Goal: Task Accomplishment & Management: Manage account settings

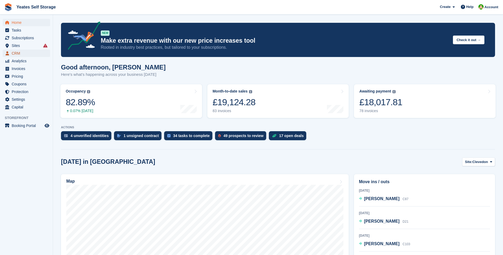
click at [19, 53] on span "CRM" at bounding box center [28, 53] width 32 height 7
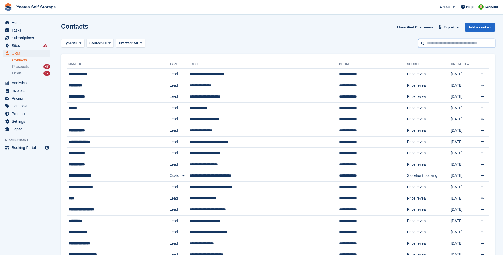
click at [435, 43] on input "text" at bounding box center [457, 43] width 77 height 9
type input "*****"
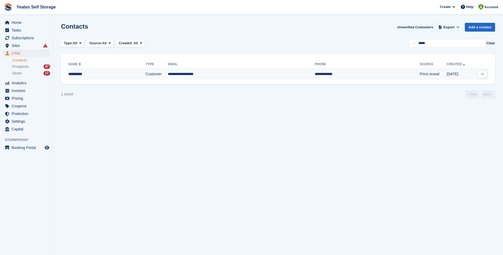
click at [188, 76] on td "**********" at bounding box center [241, 74] width 147 height 11
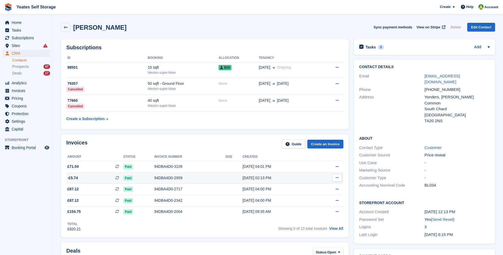
click at [165, 178] on div "94DBA4D0-2959" at bounding box center [189, 178] width 71 height 6
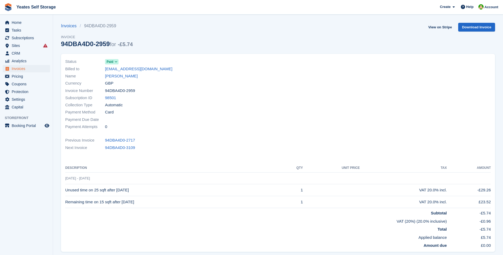
scroll to position [19, 0]
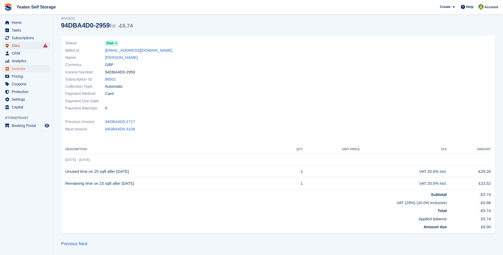
click at [15, 45] on span "Sites" at bounding box center [28, 45] width 32 height 7
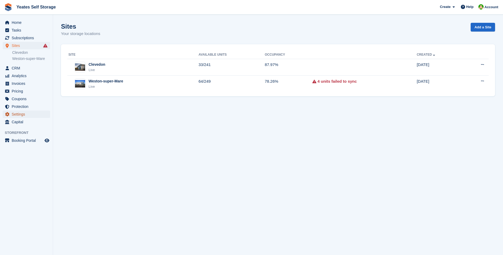
click at [23, 115] on span "Settings" at bounding box center [28, 114] width 32 height 7
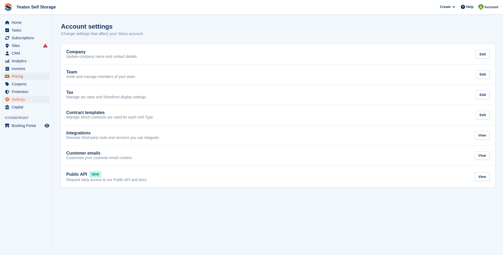
click at [16, 76] on span "Pricing" at bounding box center [28, 76] width 32 height 7
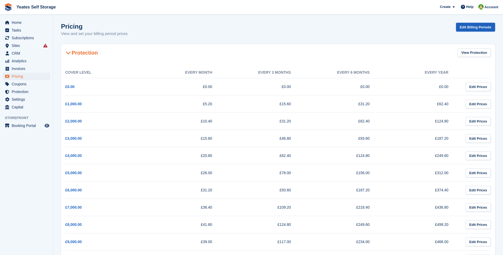
click at [474, 29] on link "Edit Billing Periods" at bounding box center [476, 27] width 39 height 9
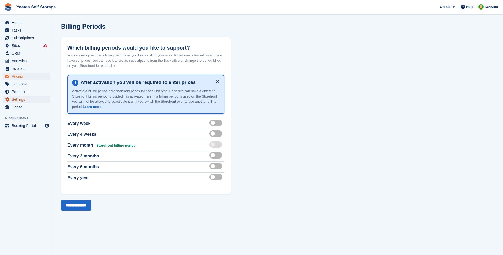
click at [17, 97] on span "Settings" at bounding box center [28, 99] width 32 height 7
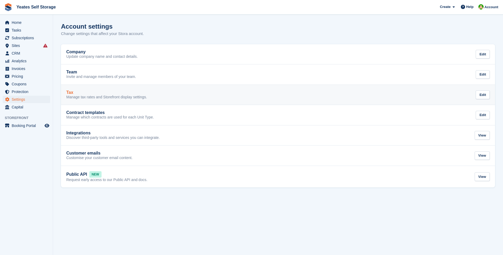
click at [128, 98] on p "Manage tax rates and Storefront display settings." at bounding box center [106, 97] width 81 height 5
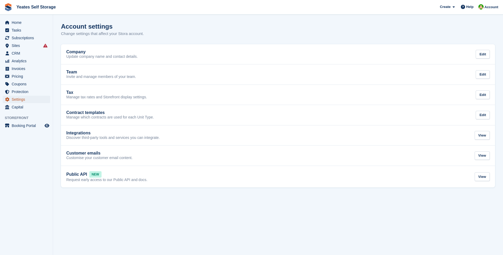
click at [18, 99] on span "Settings" at bounding box center [28, 99] width 32 height 7
click at [17, 77] on span "Pricing" at bounding box center [28, 76] width 32 height 7
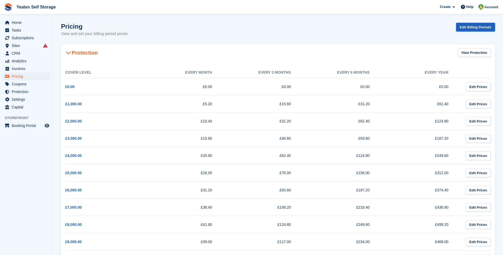
click at [472, 28] on link "Edit Billing Periods" at bounding box center [476, 27] width 39 height 9
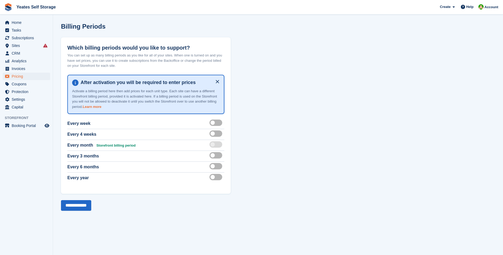
click at [90, 105] on link "Learn more" at bounding box center [92, 107] width 19 height 4
click at [16, 79] on span "Pricing" at bounding box center [28, 76] width 32 height 7
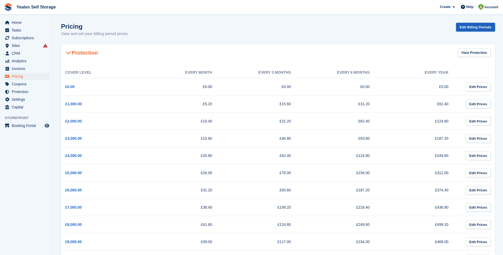
click at [475, 28] on link "Edit Billing Periods" at bounding box center [476, 27] width 39 height 9
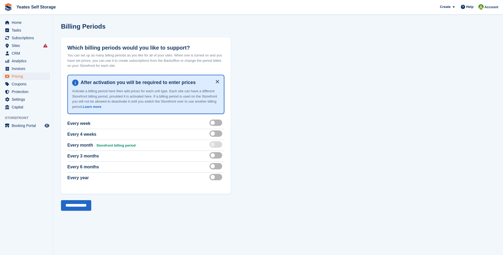
drag, startPoint x: 133, startPoint y: 65, endPoint x: 66, endPoint y: 55, distance: 67.4
click at [66, 55] on div "Which billing periods would you like to support? You can set up as many billing…" at bounding box center [146, 115] width 170 height 157
click at [20, 25] on span "Home" at bounding box center [28, 22] width 32 height 7
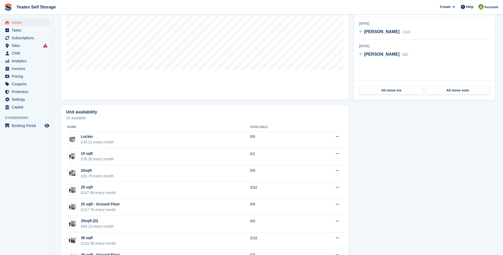
scroll to position [53, 0]
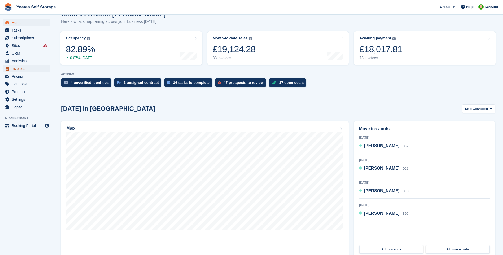
click at [22, 68] on span "Invoices" at bounding box center [28, 68] width 32 height 7
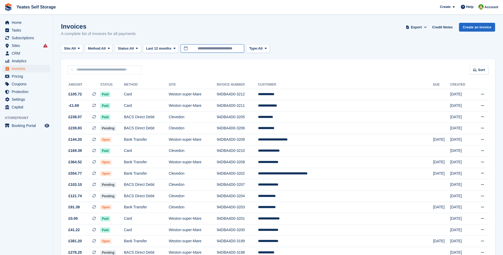
click at [221, 50] on input "**********" at bounding box center [213, 48] width 64 height 9
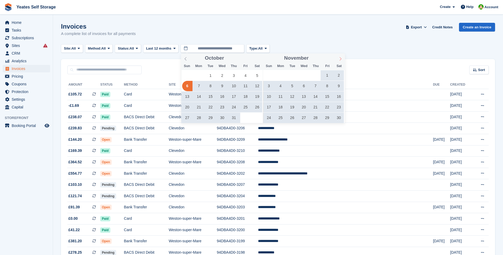
click at [338, 59] on span at bounding box center [340, 58] width 9 height 9
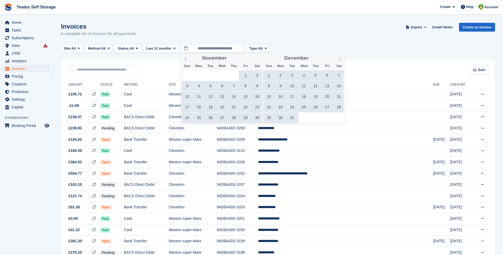
click at [338, 59] on span at bounding box center [340, 58] width 9 height 9
type input "****"
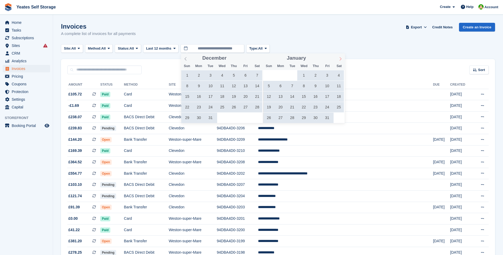
click at [338, 59] on span at bounding box center [340, 58] width 9 height 9
type input "****"
click at [340, 59] on icon at bounding box center [341, 59] width 4 height 4
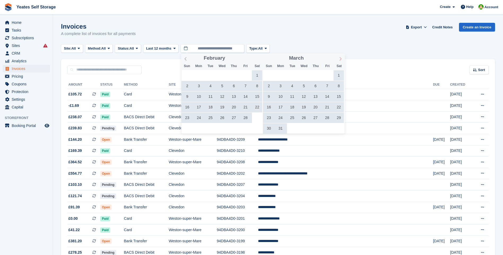
click at [340, 59] on icon at bounding box center [341, 59] width 4 height 4
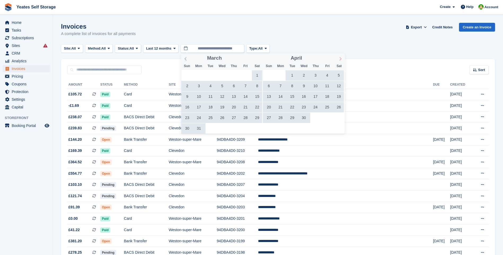
click at [340, 59] on icon at bounding box center [341, 59] width 4 height 4
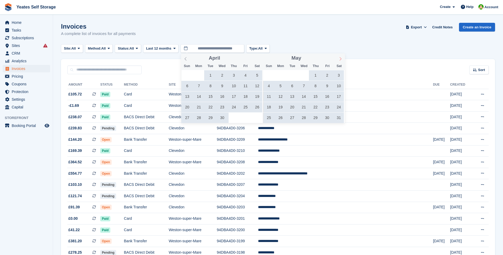
click at [340, 59] on icon at bounding box center [341, 59] width 4 height 4
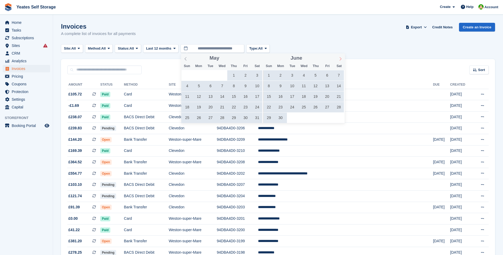
click at [340, 59] on icon at bounding box center [341, 59] width 4 height 4
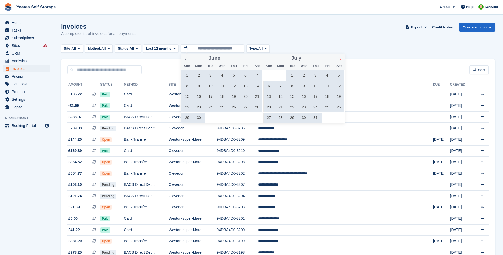
click at [340, 59] on icon at bounding box center [341, 59] width 4 height 4
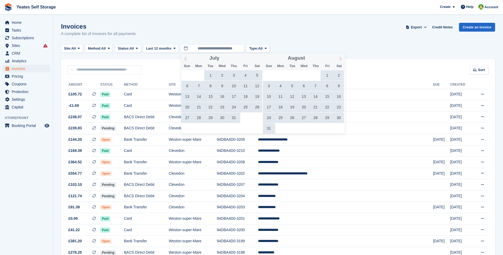
click at [340, 59] on icon at bounding box center [341, 59] width 4 height 4
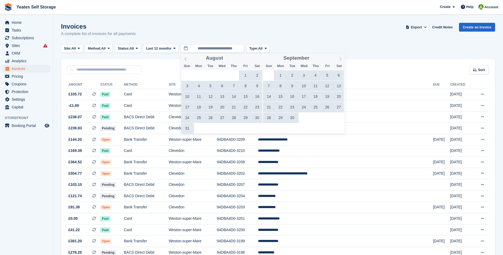
click at [340, 59] on icon at bounding box center [341, 59] width 4 height 4
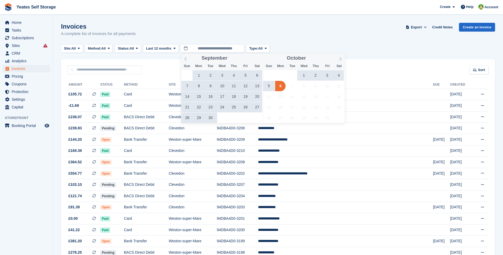
click at [326, 75] on span "3" at bounding box center [327, 75] width 10 height 10
type input "**********"
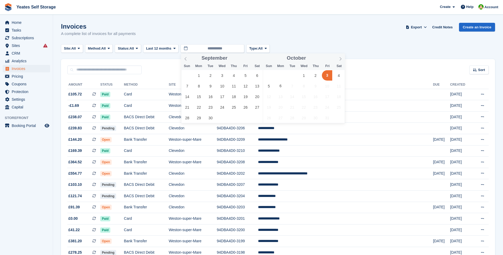
click at [326, 75] on span "3" at bounding box center [327, 75] width 10 height 10
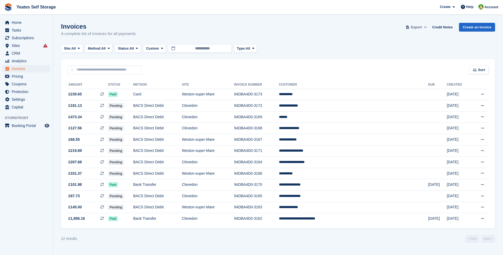
click at [417, 28] on span "Export" at bounding box center [416, 27] width 11 height 5
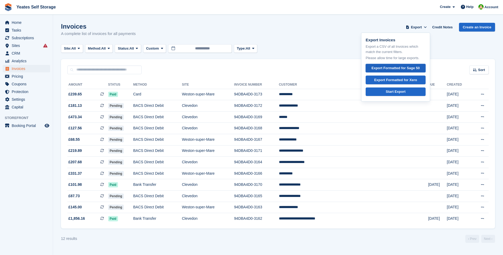
click at [393, 68] on div "Export Formatted for Sage 50" at bounding box center [396, 68] width 48 height 5
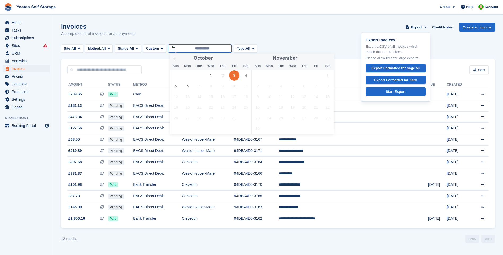
click at [201, 49] on input "**********" at bounding box center [200, 48] width 64 height 9
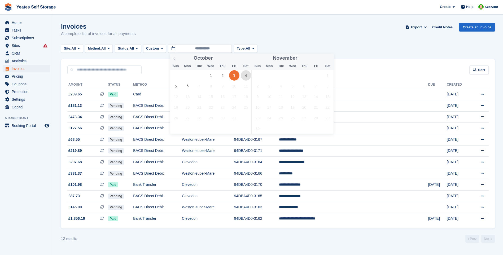
click at [243, 74] on span "4" at bounding box center [246, 75] width 10 height 10
type input "**********"
click at [243, 74] on span "4" at bounding box center [246, 75] width 10 height 10
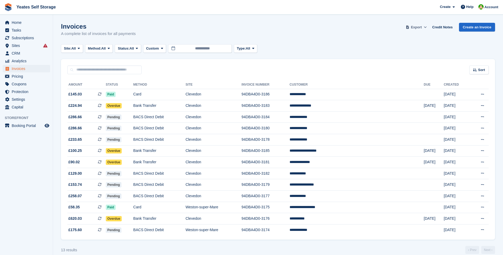
click at [419, 29] on span "Export" at bounding box center [416, 27] width 11 height 5
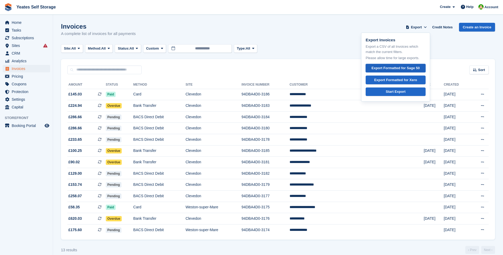
click at [390, 68] on div "Export Formatted for Sage 50" at bounding box center [396, 68] width 48 height 5
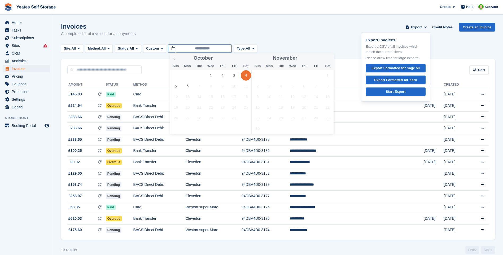
click at [197, 50] on input "**********" at bounding box center [200, 48] width 64 height 9
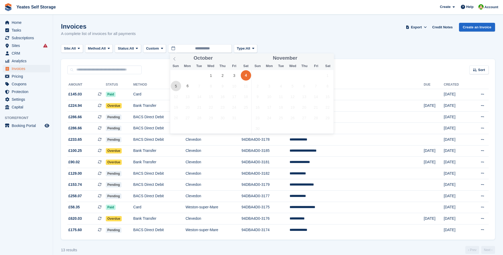
click at [174, 88] on span "5" at bounding box center [176, 86] width 10 height 10
type input "**********"
click at [176, 87] on span "5" at bounding box center [176, 86] width 10 height 10
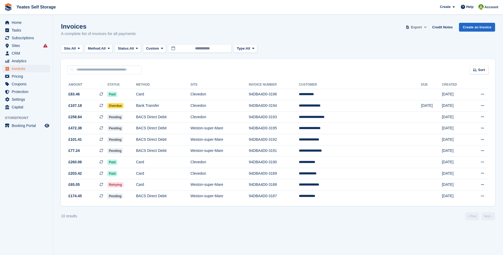
click at [420, 28] on span "Export" at bounding box center [416, 27] width 11 height 5
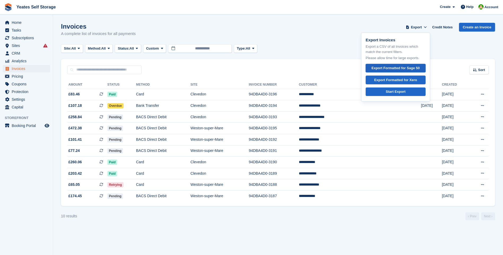
click at [393, 66] on div "Export Formatted for Sage 50" at bounding box center [396, 68] width 48 height 5
click at [281, 41] on div "Invoices A complete list of invoices for all payments Export Export Invoices Ex…" at bounding box center [278, 33] width 434 height 20
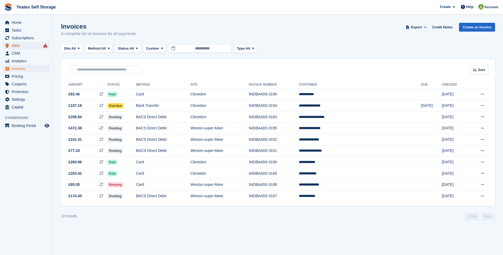
click at [15, 45] on span "Sites" at bounding box center [28, 45] width 32 height 7
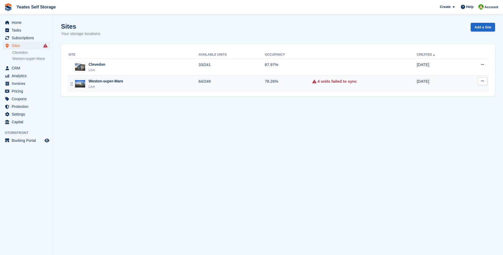
click at [95, 82] on div "Weston-super-Mare" at bounding box center [106, 82] width 35 height 6
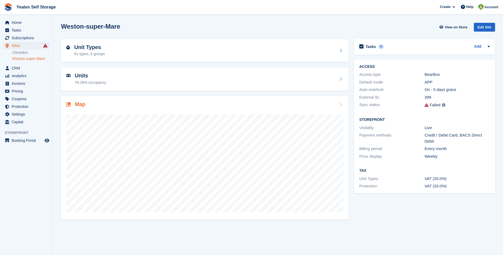
click at [126, 52] on div "Unit Types 61 types, 4 groups" at bounding box center [204, 50] width 277 height 13
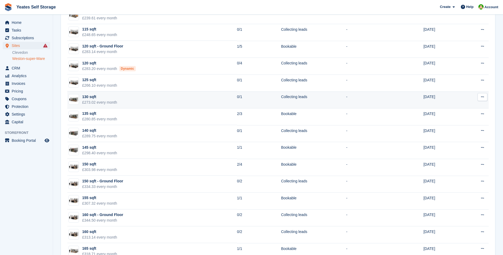
scroll to position [743, 0]
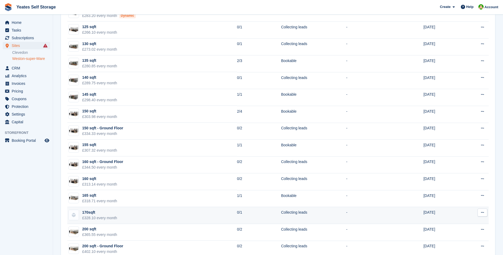
click at [101, 215] on div "170sqft" at bounding box center [99, 213] width 35 height 6
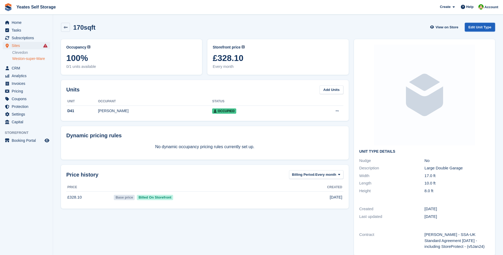
click at [481, 29] on link "Edit Unit Type" at bounding box center [480, 27] width 30 height 9
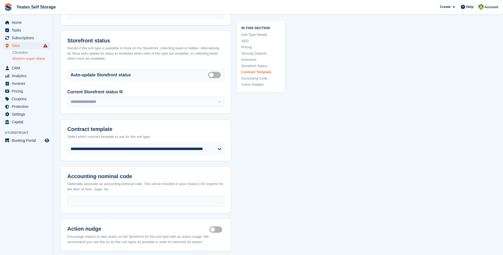
scroll to position [849, 0]
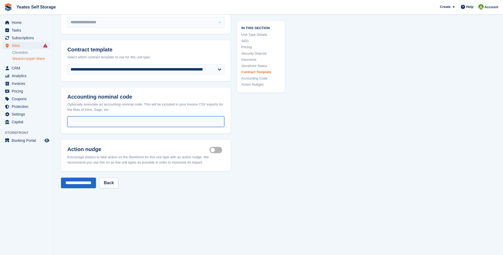
click at [81, 121] on input "text" at bounding box center [145, 122] width 157 height 11
type input "****"
click at [82, 185] on input "**********" at bounding box center [78, 183] width 35 height 11
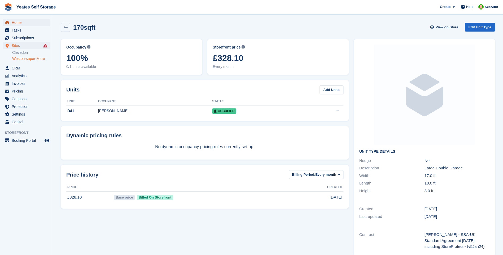
click at [18, 22] on span "Home" at bounding box center [28, 22] width 32 height 7
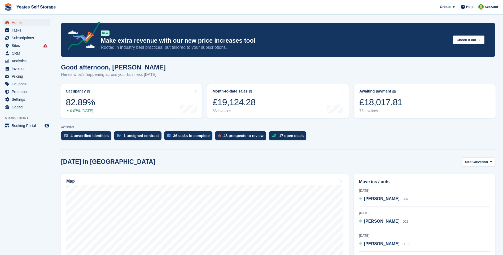
click at [19, 24] on span "Home" at bounding box center [28, 22] width 32 height 7
